Goal: Transaction & Acquisition: Book appointment/travel/reservation

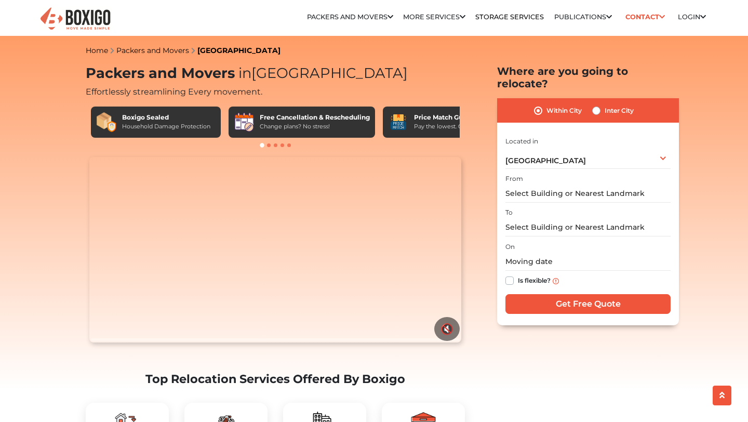
scroll to position [1, 0]
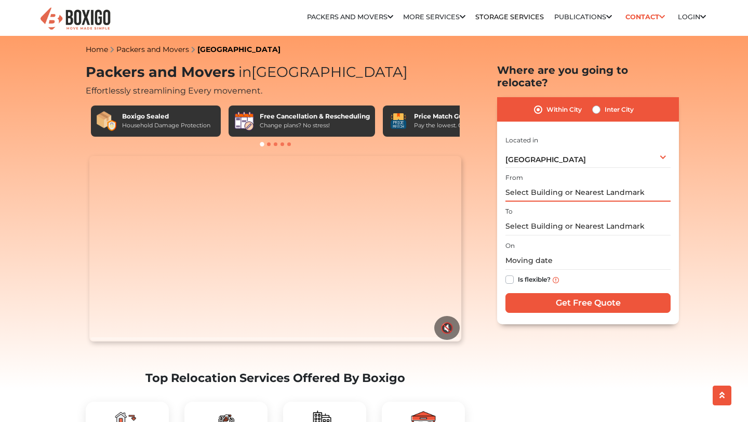
click at [599, 183] on input "text" at bounding box center [587, 192] width 165 height 18
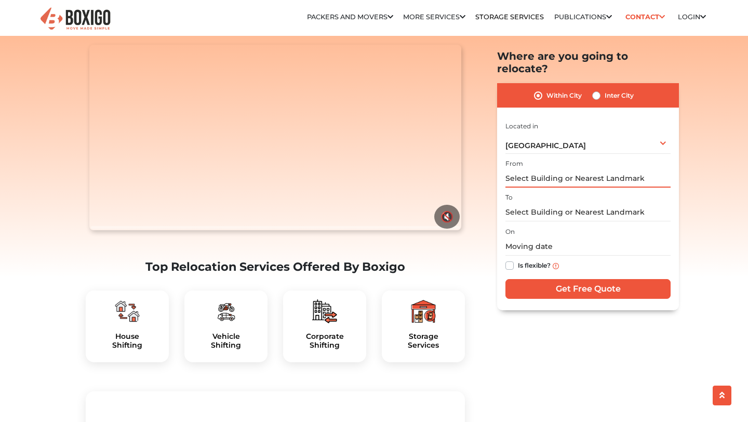
scroll to position [0, 0]
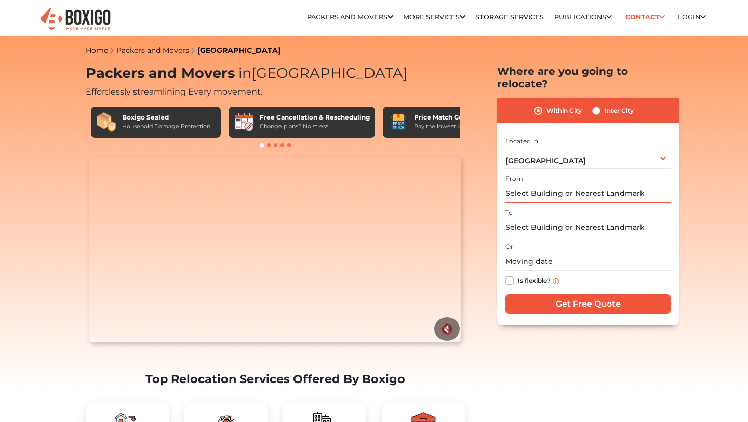
click at [564, 184] on input "text" at bounding box center [587, 193] width 165 height 18
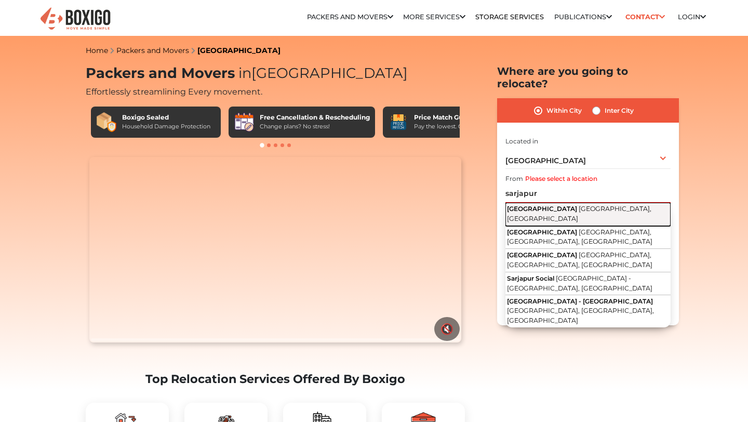
click at [561, 205] on span "[GEOGRAPHIC_DATA], [GEOGRAPHIC_DATA]" at bounding box center [579, 214] width 144 height 18
type input "[GEOGRAPHIC_DATA], [GEOGRAPHIC_DATA], [GEOGRAPHIC_DATA]"
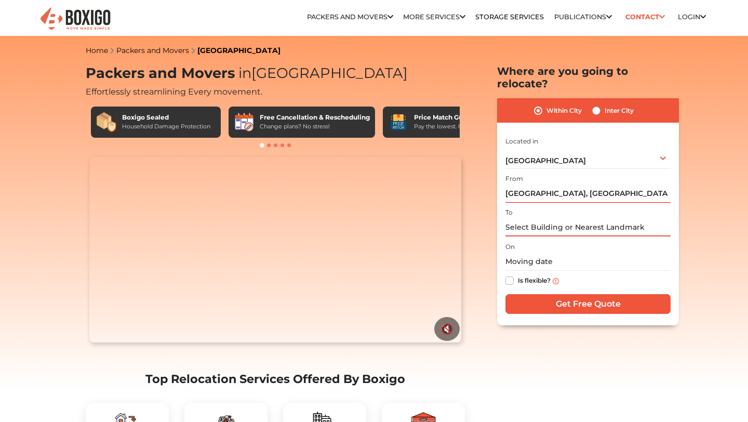
click at [550, 218] on input "text" at bounding box center [587, 227] width 165 height 18
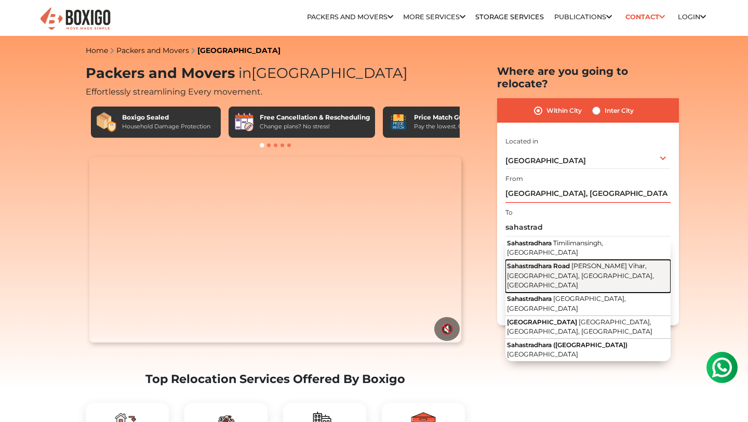
click at [551, 262] on span "[PERSON_NAME] Vihar, [GEOGRAPHIC_DATA], [GEOGRAPHIC_DATA], [GEOGRAPHIC_DATA]" at bounding box center [580, 275] width 147 height 27
type input "[GEOGRAPHIC_DATA][PERSON_NAME], [GEOGRAPHIC_DATA], [GEOGRAPHIC_DATA], [GEOGRAPH…"
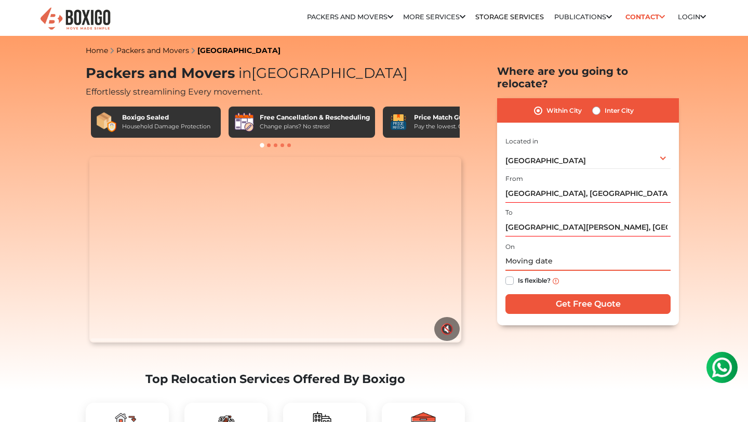
click at [525, 252] on input "text" at bounding box center [587, 261] width 165 height 18
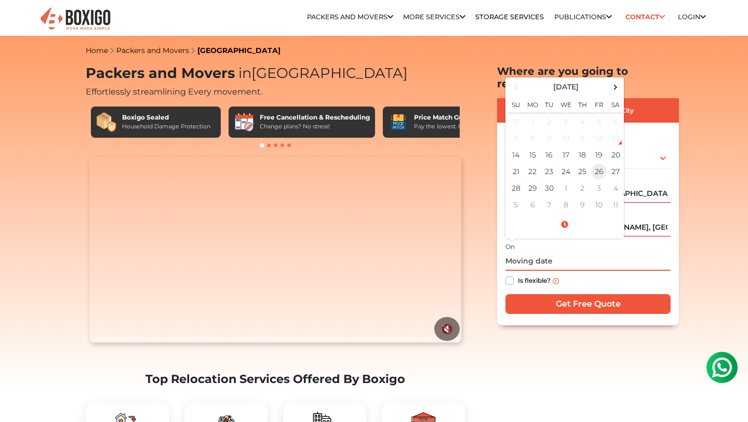
click at [601, 163] on td "26" at bounding box center [598, 171] width 17 height 17
type input "[DATE] 12:00 AM"
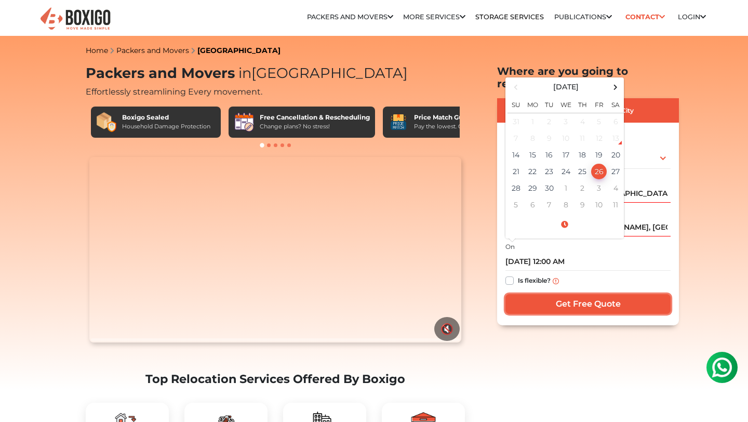
click at [573, 294] on input "Get Free Quote" at bounding box center [587, 304] width 165 height 20
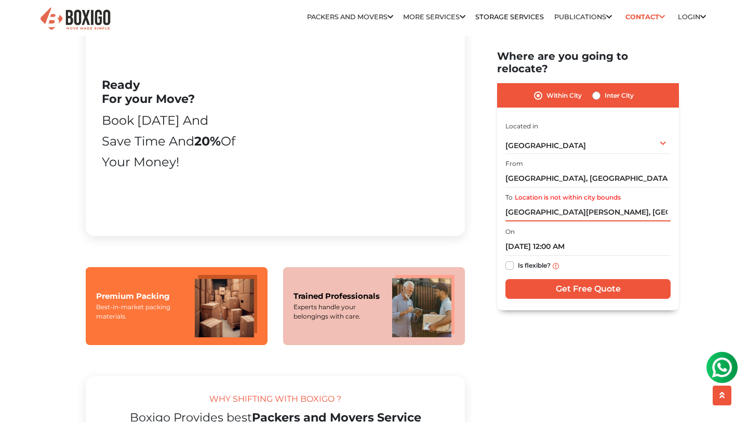
scroll to position [691, 0]
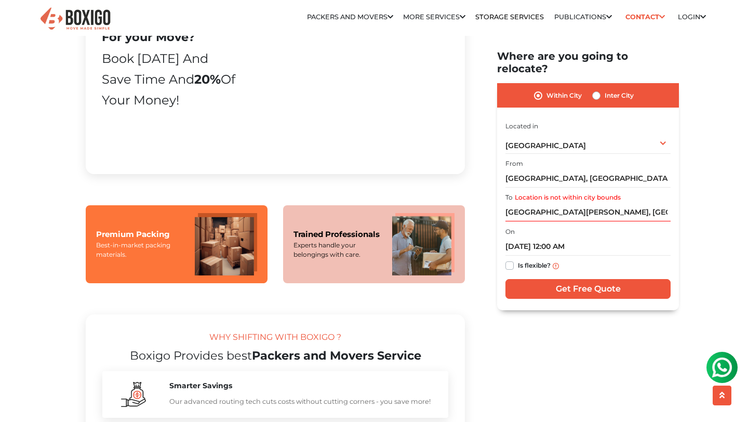
click at [604, 89] on label "Inter City" at bounding box center [618, 95] width 29 height 12
click at [597, 89] on input "Inter City" at bounding box center [596, 94] width 8 height 10
radio input "true"
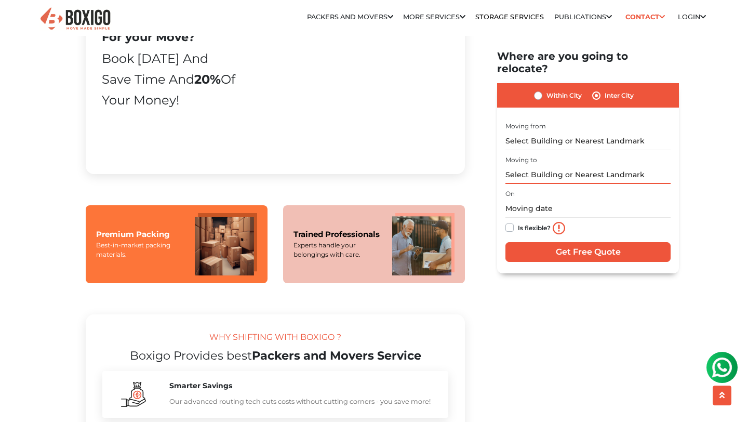
click at [579, 166] on input "text" at bounding box center [587, 175] width 165 height 18
click at [568, 131] on input "text" at bounding box center [587, 140] width 165 height 18
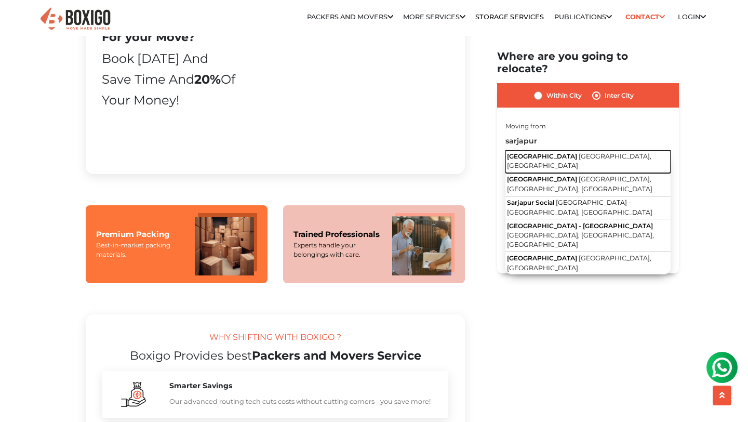
click at [550, 152] on span "Bengaluru, Karnataka" at bounding box center [579, 161] width 144 height 18
type input "Sarjapur, Bengaluru, Karnataka"
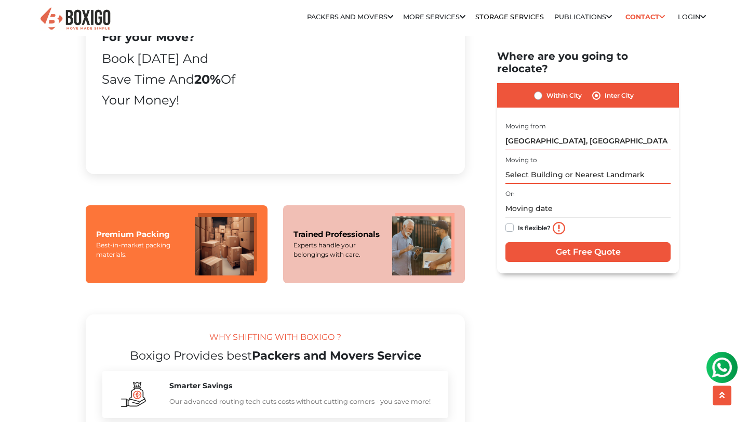
click at [545, 166] on input "text" at bounding box center [587, 175] width 165 height 18
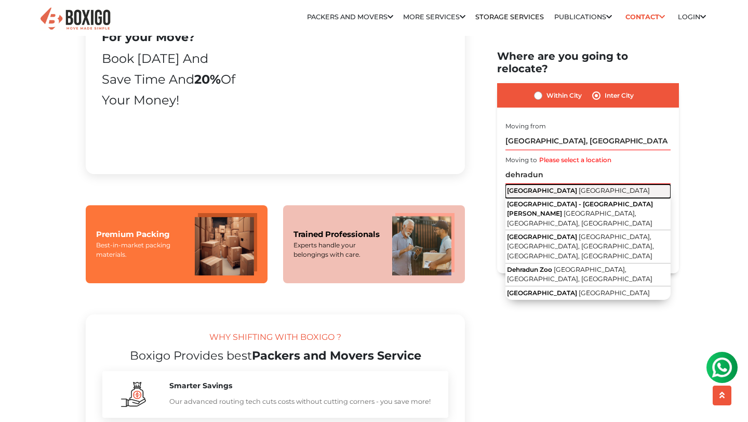
click at [579, 186] on span "[GEOGRAPHIC_DATA]" at bounding box center [614, 190] width 71 height 8
type input "[GEOGRAPHIC_DATA], [GEOGRAPHIC_DATA]"
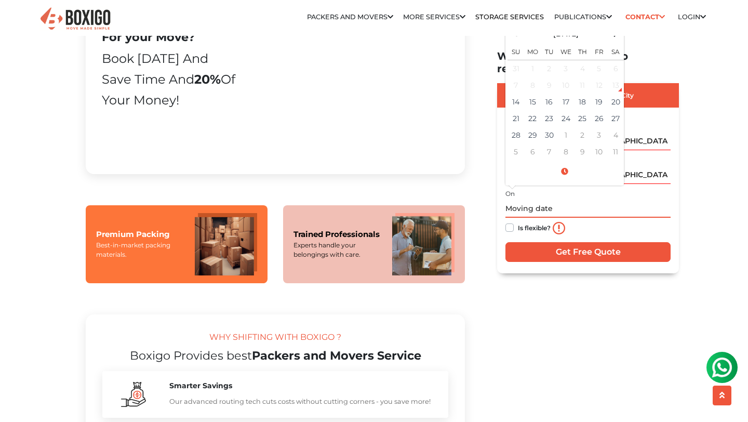
click at [545, 199] on input "text" at bounding box center [587, 208] width 165 height 18
click at [596, 110] on td "26" at bounding box center [598, 118] width 17 height 17
type input "09/26/2025 12:00 AM"
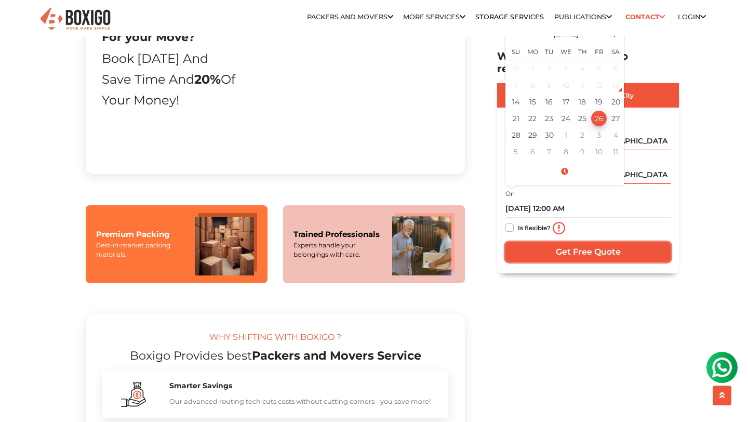
click at [584, 246] on input "Get Free Quote" at bounding box center [587, 251] width 165 height 20
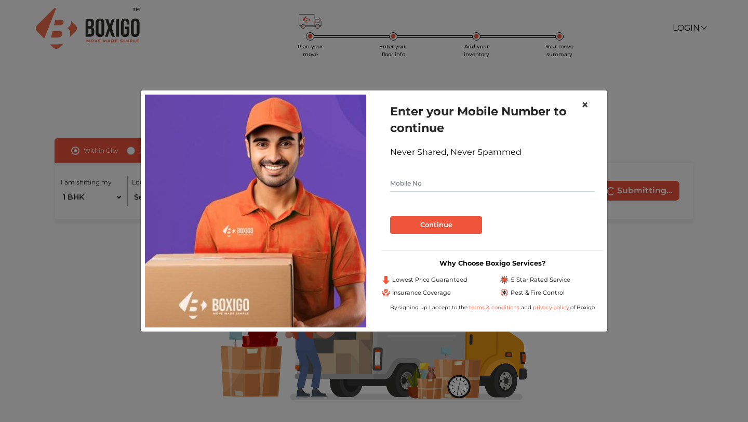
click at [591, 102] on button "×" at bounding box center [585, 104] width 24 height 29
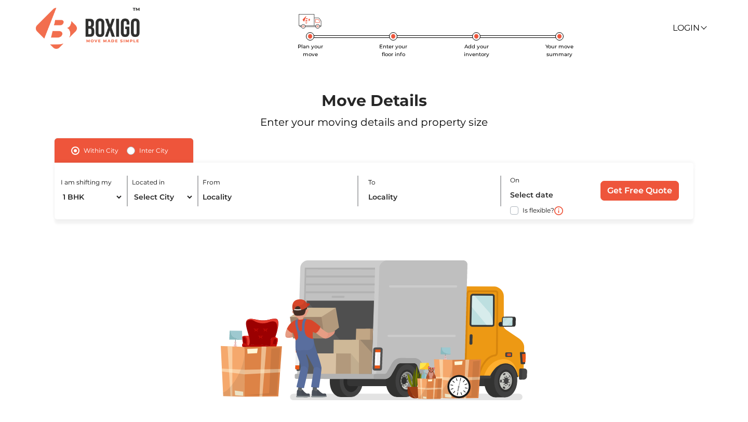
click at [134, 155] on div "Inter City" at bounding box center [148, 150] width 42 height 12
click at [139, 153] on label "Inter City" at bounding box center [153, 150] width 29 height 12
click at [129, 153] on input "Inter City" at bounding box center [131, 149] width 8 height 10
radio input "true"
click at [117, 197] on select "1 BHK 2 BHK 3 BHK 3 + BHK FEW ITEMS" at bounding box center [100, 197] width 78 height 18
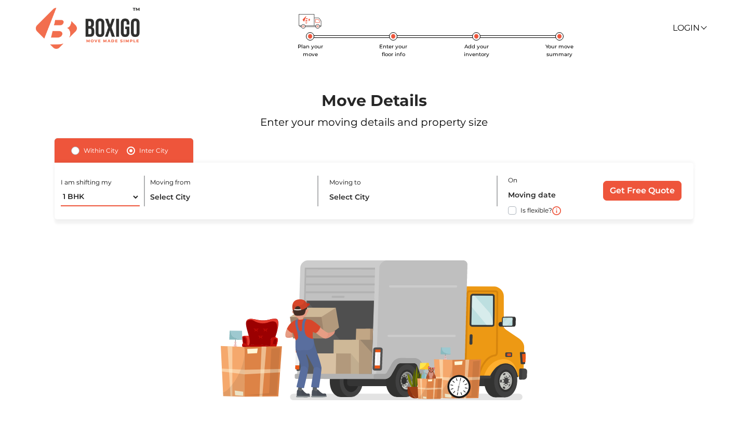
select select "FEW ITEMS"
click at [61, 188] on select "1 BHK 2 BHK 3 BHK 3 + BHK FEW ITEMS" at bounding box center [100, 197] width 78 height 18
click at [206, 197] on input "text" at bounding box center [229, 197] width 158 height 18
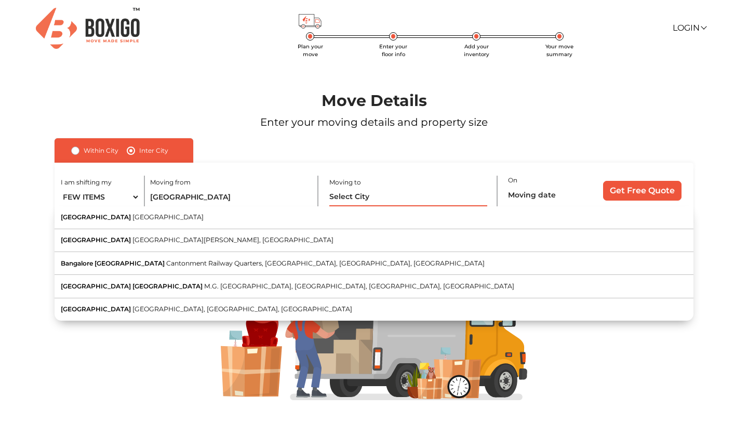
click at [398, 193] on input "text" at bounding box center [408, 197] width 158 height 18
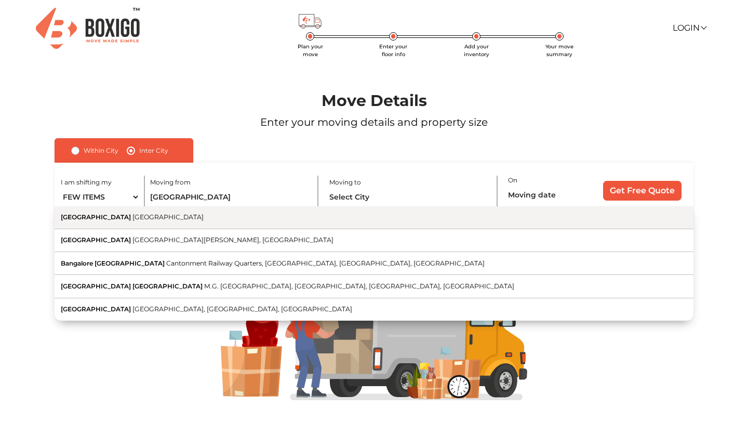
click at [268, 224] on button "[GEOGRAPHIC_DATA] [GEOGRAPHIC_DATA]" at bounding box center [374, 217] width 639 height 23
type input "[GEOGRAPHIC_DATA], [GEOGRAPHIC_DATA]"
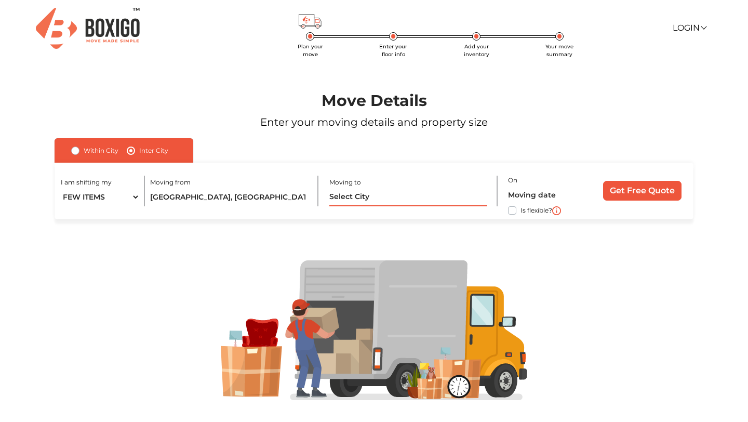
click at [360, 201] on input "text" at bounding box center [408, 197] width 158 height 18
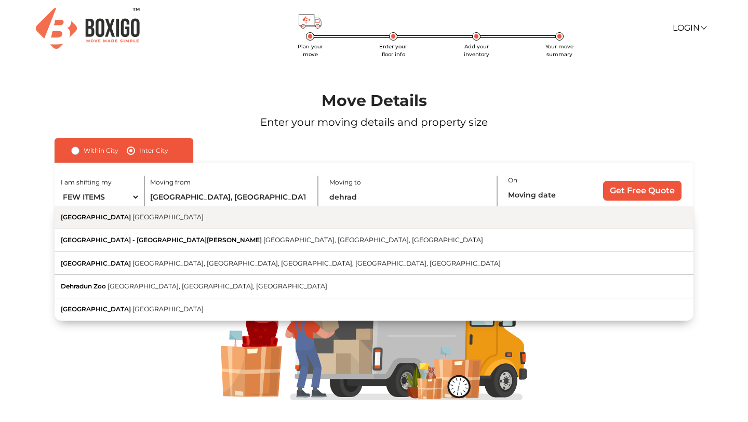
click at [354, 225] on button "[GEOGRAPHIC_DATA] [GEOGRAPHIC_DATA]" at bounding box center [374, 217] width 639 height 23
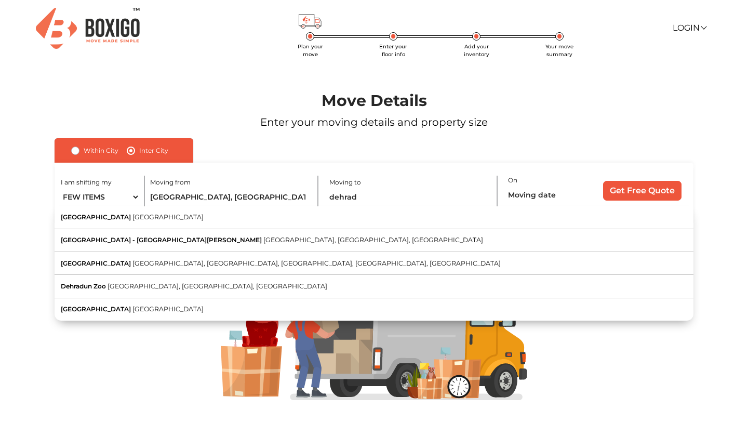
type input "[GEOGRAPHIC_DATA], [GEOGRAPHIC_DATA]"
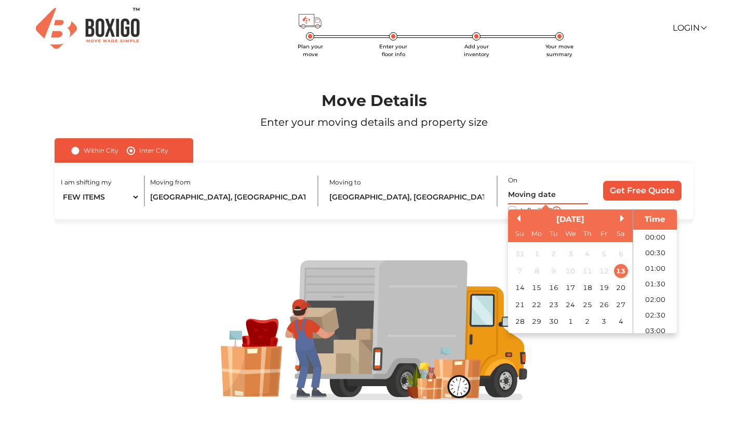
click at [548, 193] on input "text" at bounding box center [547, 195] width 79 height 18
click at [603, 302] on div "26" at bounding box center [604, 305] width 14 height 14
type input "[DATE] 12:00 AM"
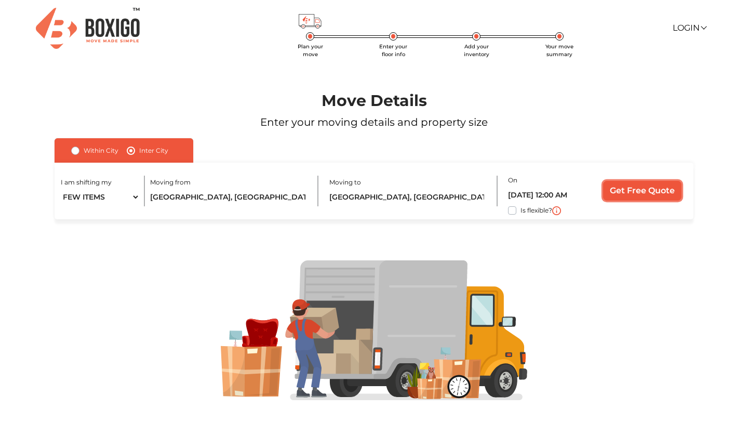
click at [650, 192] on input "Get Free Quote" at bounding box center [642, 191] width 78 height 20
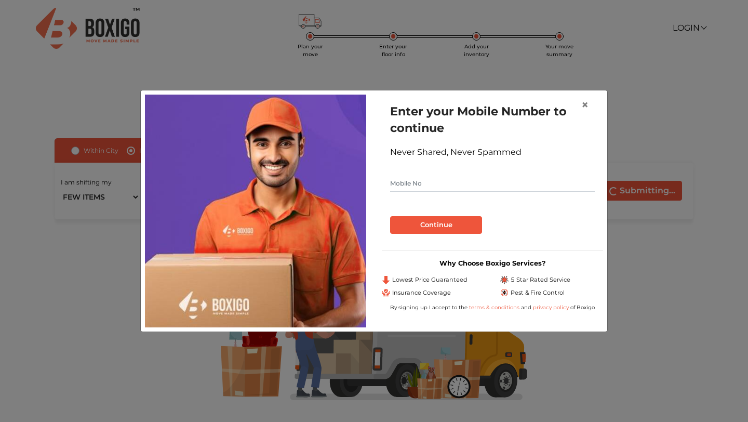
click at [468, 178] on input "text" at bounding box center [492, 183] width 205 height 17
type input "9110482830"
click at [470, 225] on button "Continue" at bounding box center [436, 225] width 92 height 18
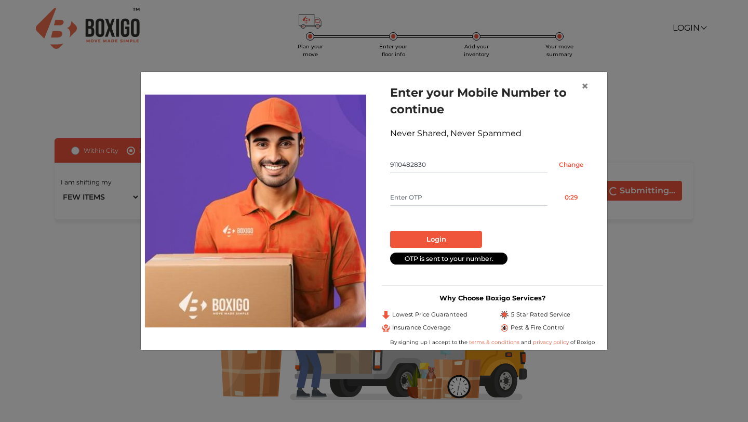
click at [427, 198] on input "text" at bounding box center [468, 197] width 157 height 17
type input "6328"
click at [445, 239] on button "Login" at bounding box center [436, 240] width 92 height 18
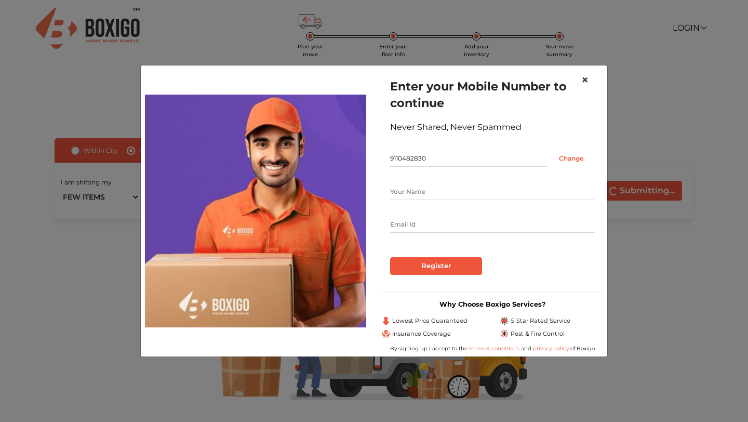
click at [586, 80] on span "×" at bounding box center [584, 79] width 7 height 15
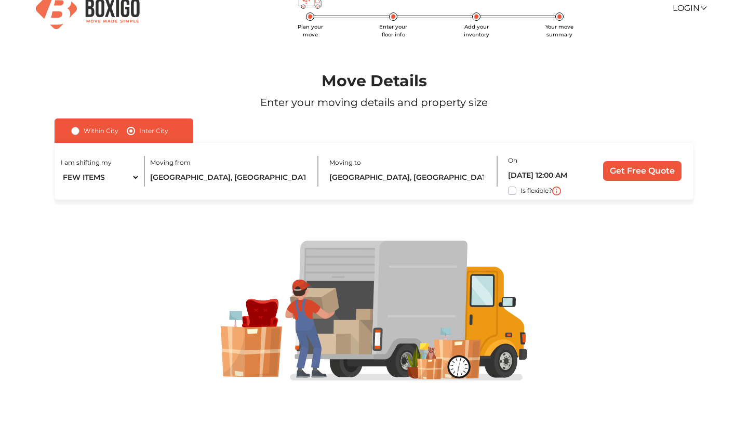
scroll to position [20, 0]
click at [640, 177] on input "Get Free Quote" at bounding box center [642, 170] width 78 height 20
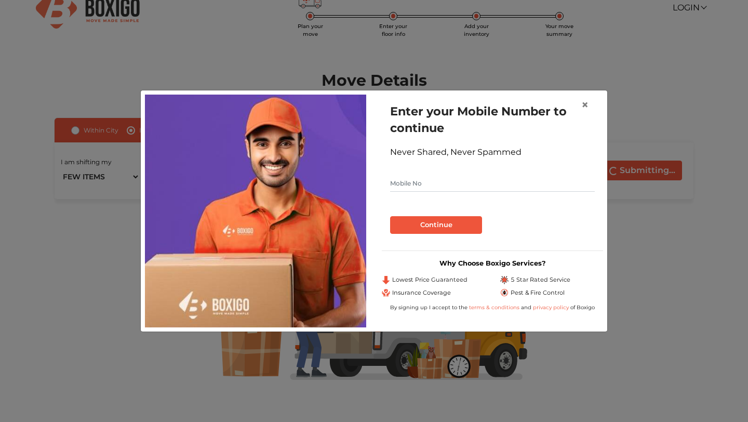
click at [472, 186] on input "text" at bounding box center [492, 183] width 205 height 17
type input "9110482830"
click at [454, 235] on div "Enter your Mobile Number to continue Never Shared, Never Spammed 9110482830 Con…" at bounding box center [492, 168] width 221 height 147
click at [449, 226] on button "Continue" at bounding box center [436, 225] width 92 height 18
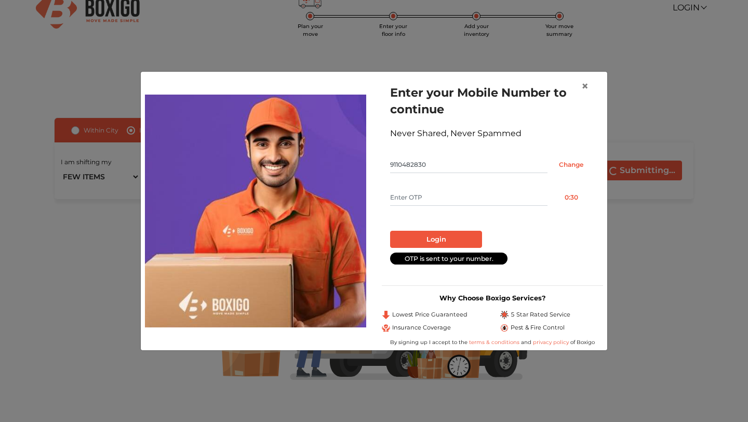
click at [433, 196] on input "text" at bounding box center [468, 197] width 157 height 17
type input "5201"
click at [429, 241] on button "Login" at bounding box center [436, 240] width 92 height 18
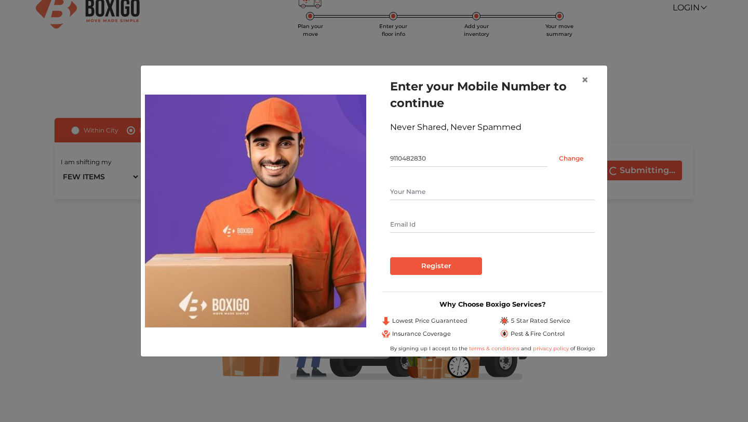
click at [422, 192] on input "text" at bounding box center [492, 191] width 205 height 17
type input "[PERSON_NAME]"
type input "[EMAIL_ADDRESS][DOMAIN_NAME]"
click at [455, 266] on input "Register" at bounding box center [436, 266] width 92 height 18
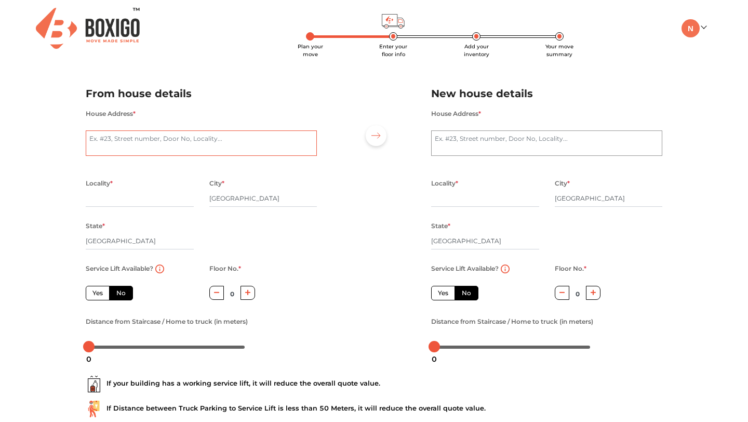
click at [191, 146] on textarea "House Address *" at bounding box center [201, 143] width 231 height 26
type textarea "[GEOGRAPHIC_DATA]"
click at [173, 207] on input "text" at bounding box center [140, 198] width 108 height 17
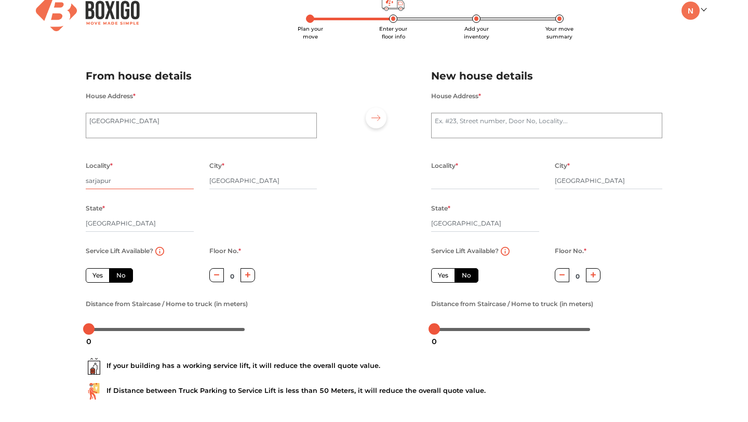
scroll to position [20, 0]
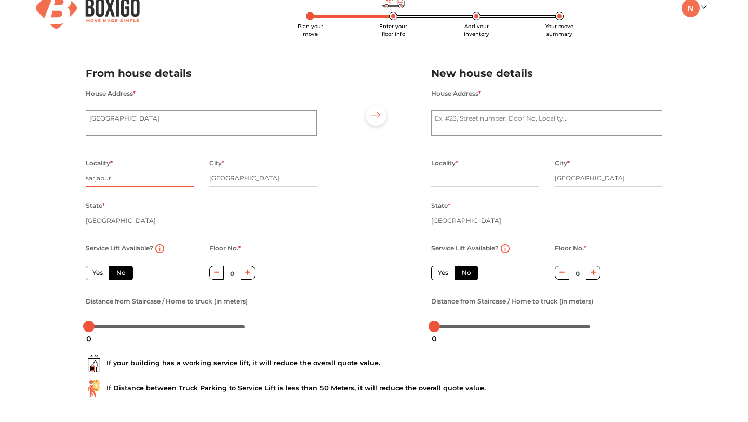
type input "sarjapur"
click at [247, 275] on icon "button" at bounding box center [248, 273] width 6 height 6
click at [247, 275] on icon "button" at bounding box center [248, 272] width 6 height 6
type input "2"
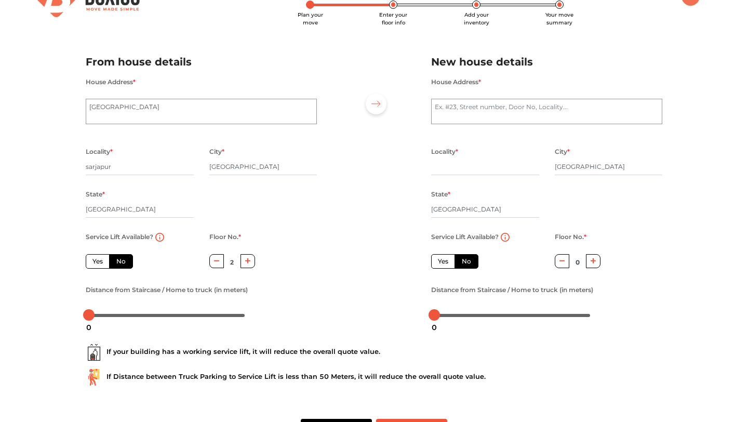
scroll to position [0, 0]
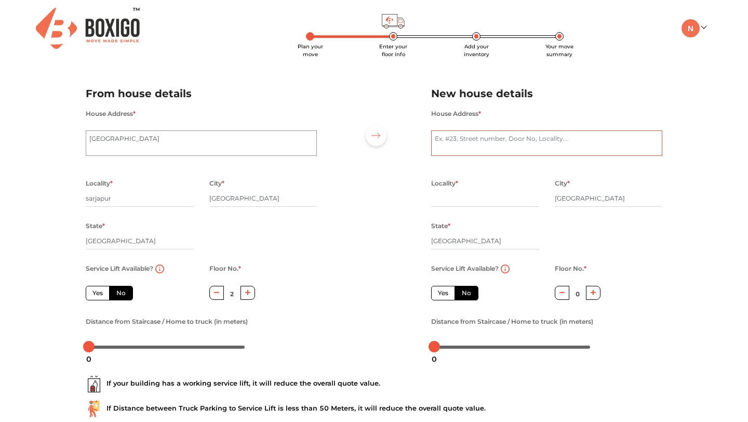
click at [485, 144] on textarea "House Address *" at bounding box center [546, 143] width 231 height 26
type textarea "dehradun"
click at [464, 205] on input "text" at bounding box center [485, 198] width 108 height 17
type input "d"
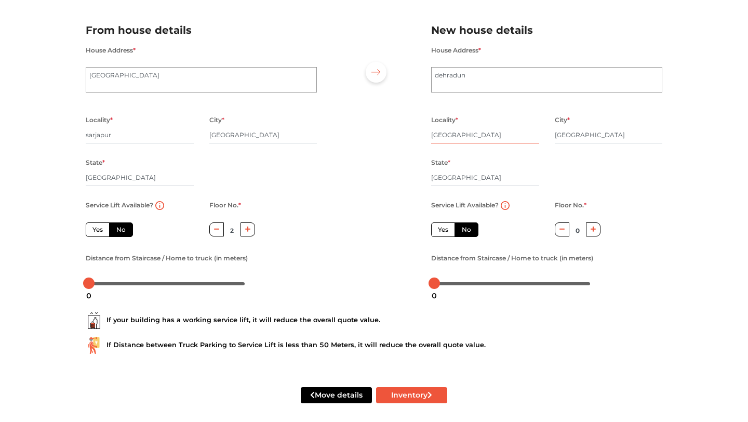
scroll to position [71, 0]
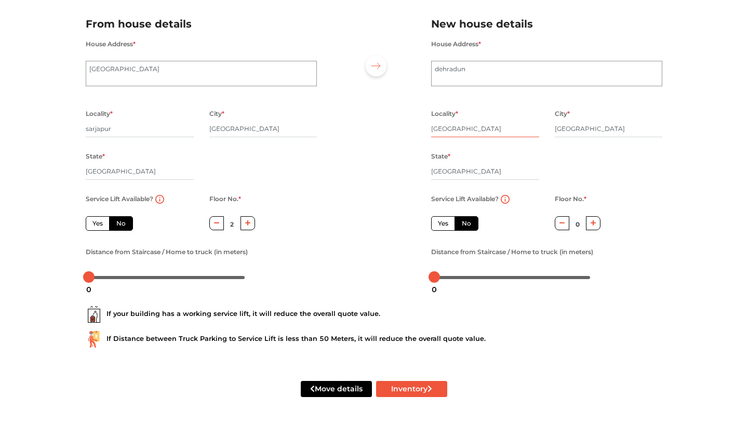
type input "[GEOGRAPHIC_DATA]"
click at [596, 223] on button "button" at bounding box center [593, 223] width 15 height 14
type input "1"
click at [388, 392] on button "Inventory" at bounding box center [411, 389] width 71 height 16
radio input "true"
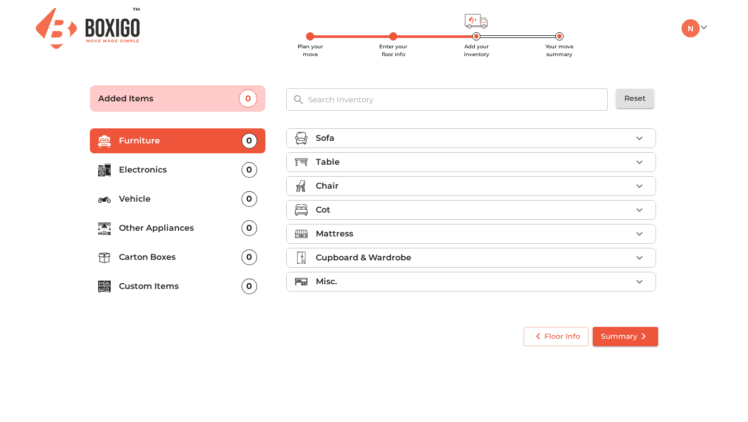
click at [242, 257] on div "0" at bounding box center [249, 257] width 16 height 16
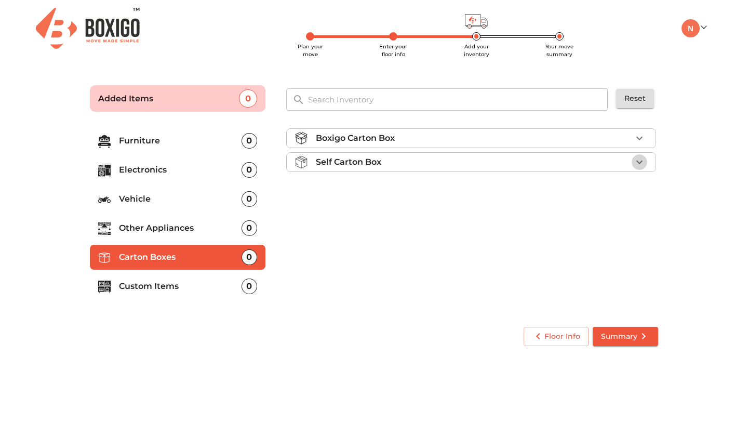
click at [642, 163] on icon "button" at bounding box center [639, 162] width 12 height 12
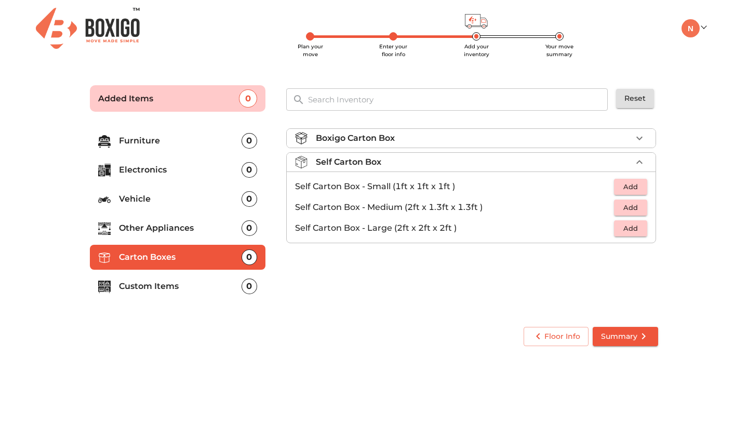
click at [637, 206] on span "Add" at bounding box center [630, 207] width 23 height 12
click at [640, 206] on icon "button" at bounding box center [639, 207] width 12 height 12
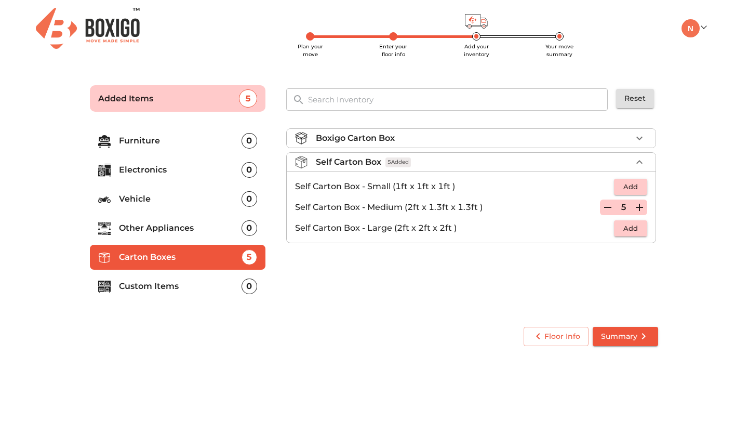
click at [640, 206] on icon "button" at bounding box center [639, 207] width 12 height 12
click at [639, 205] on icon "button" at bounding box center [639, 207] width 7 height 7
click at [623, 340] on span "Summary" at bounding box center [625, 336] width 49 height 13
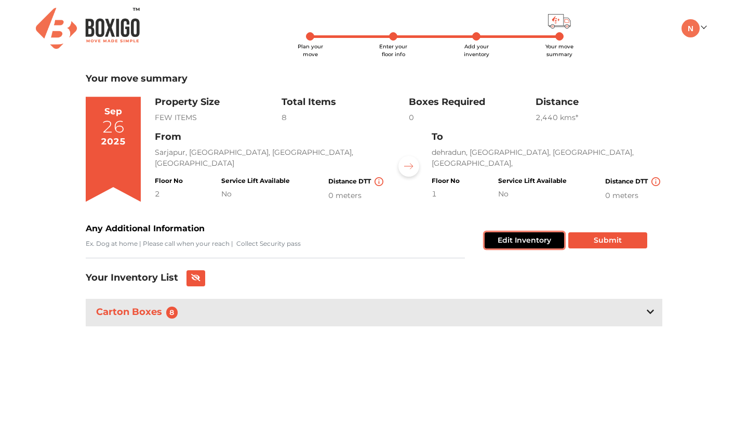
click at [539, 239] on button "Edit Inventory" at bounding box center [524, 240] width 79 height 16
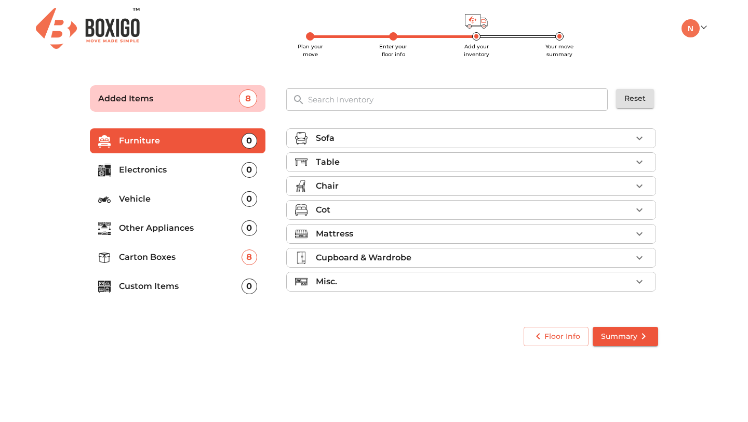
click at [249, 282] on div "0" at bounding box center [249, 286] width 16 height 16
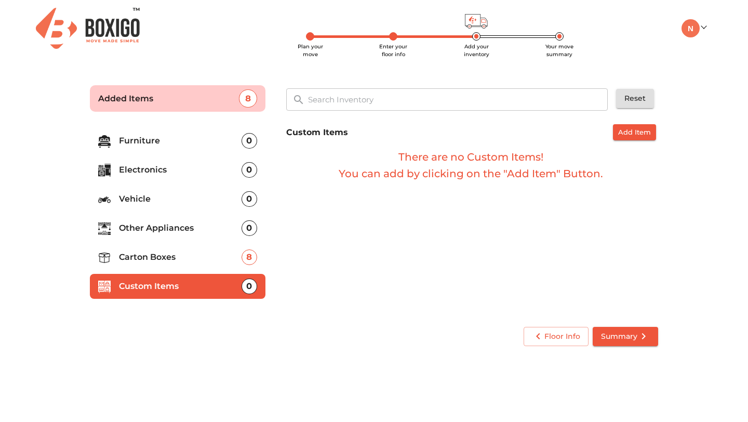
click at [649, 128] on span "Add Item" at bounding box center [634, 132] width 33 height 12
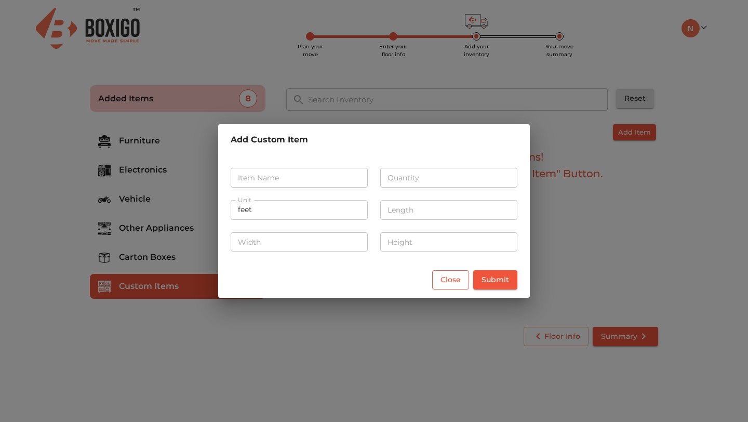
click at [446, 274] on span "Close" at bounding box center [450, 279] width 20 height 13
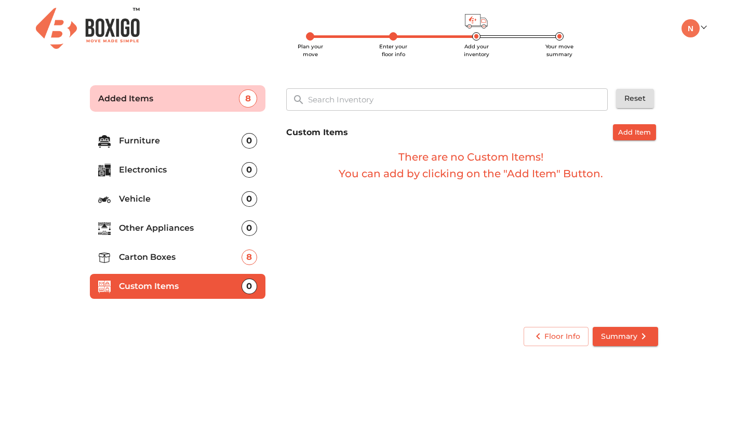
click at [194, 254] on p "Carton Boxes" at bounding box center [180, 257] width 123 height 12
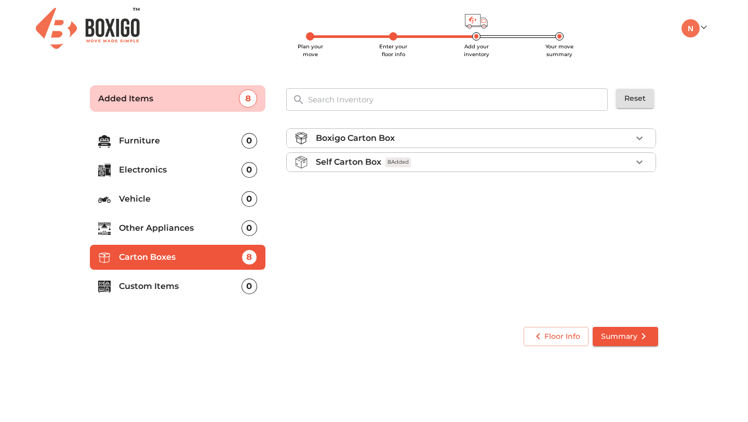
click at [627, 339] on span "Summary" at bounding box center [625, 336] width 49 height 13
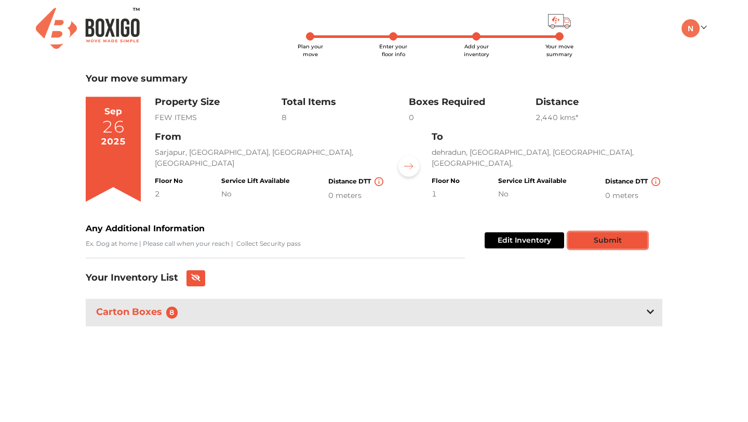
click at [601, 240] on button "Submit" at bounding box center [607, 240] width 79 height 16
